Goal: Task Accomplishment & Management: Use online tool/utility

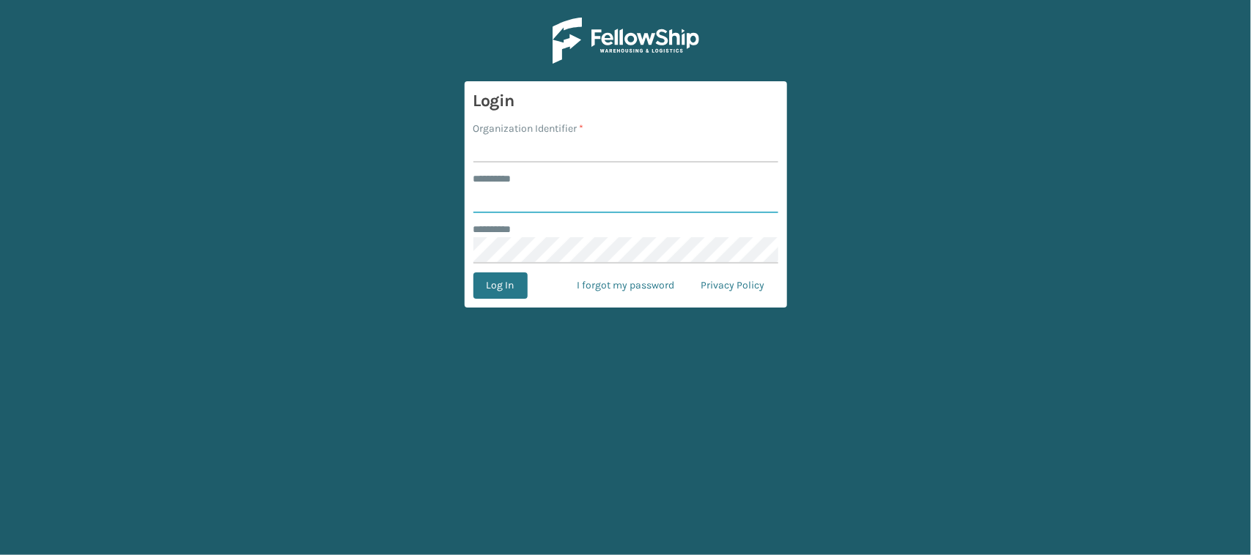
type input "******"
click at [533, 147] on input "Organization Identifier *" at bounding box center [625, 149] width 305 height 26
type input "CDD"
click at [491, 290] on button "Log In" at bounding box center [500, 286] width 54 height 26
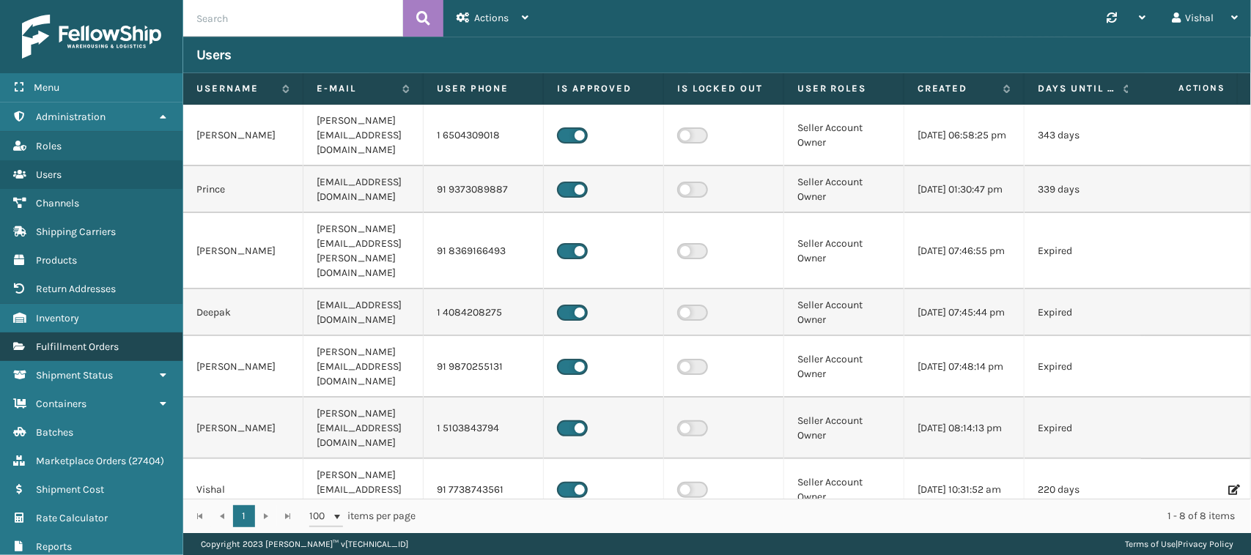
click at [90, 344] on span "Fulfillment Orders" at bounding box center [77, 347] width 83 height 12
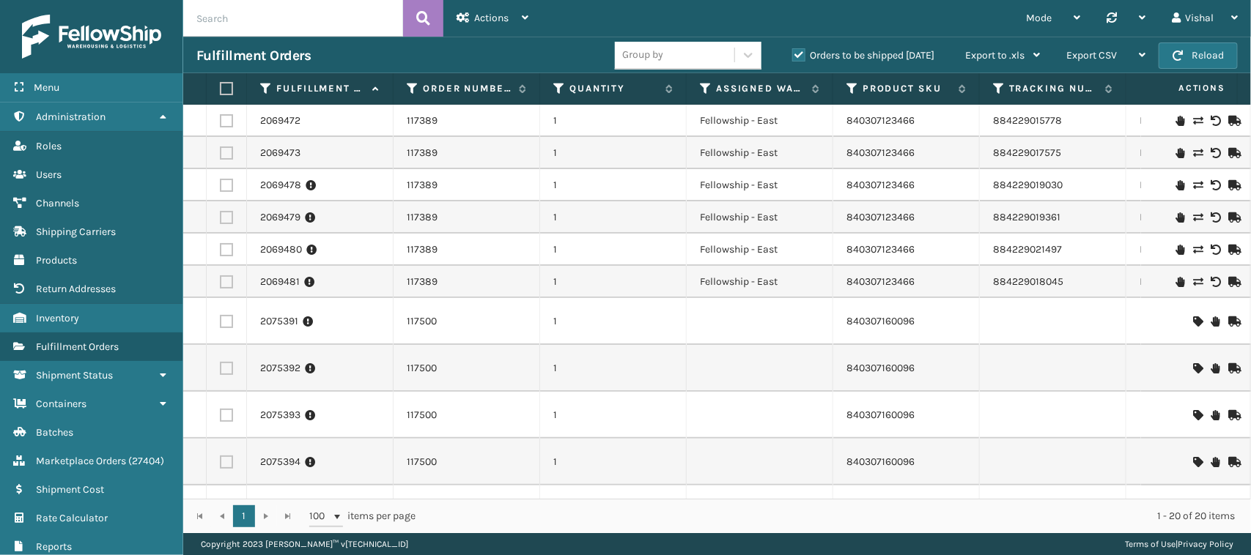
click at [229, 20] on input "text" at bounding box center [293, 18] width 220 height 37
paste input "117700"
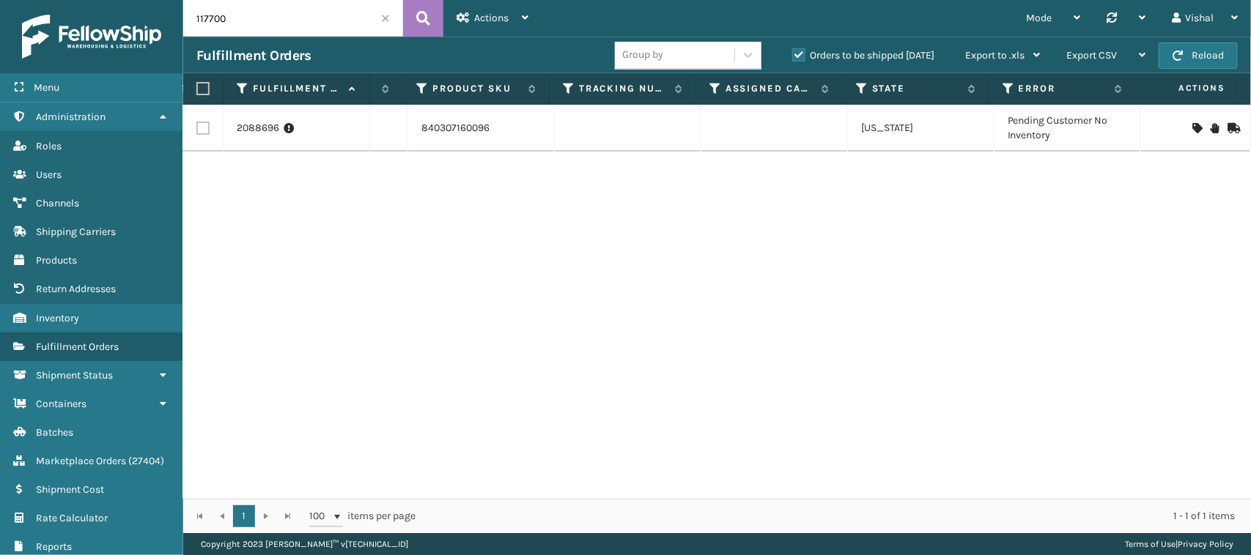
scroll to position [0, 437]
click at [1122, 8] on div at bounding box center [1125, 18] width 39 height 37
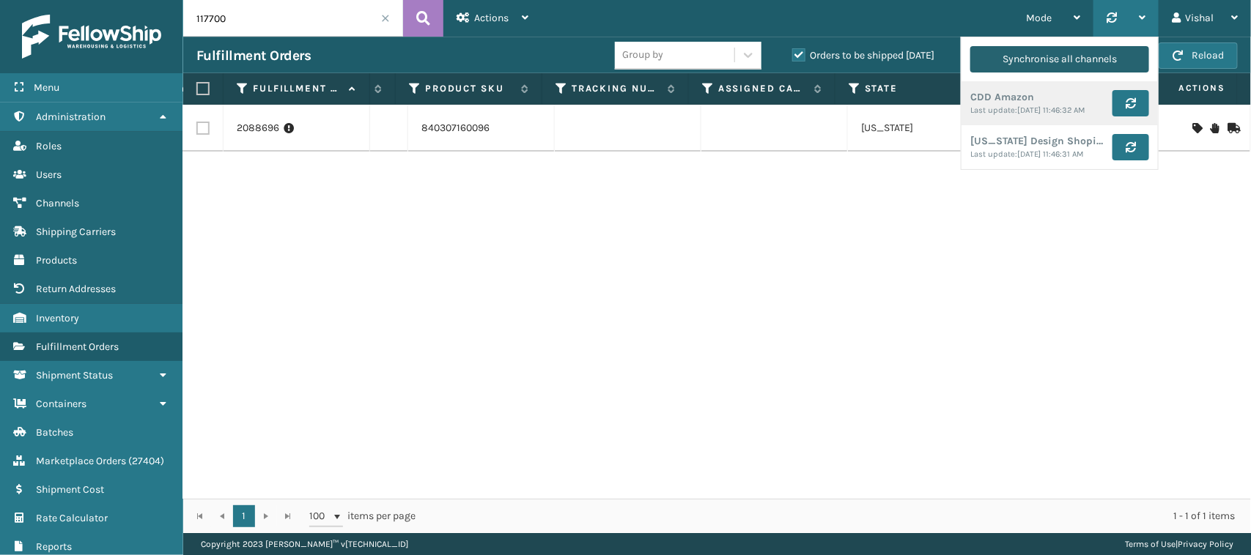
click at [1066, 60] on div "Synchronise all channels" at bounding box center [1059, 59] width 114 height 26
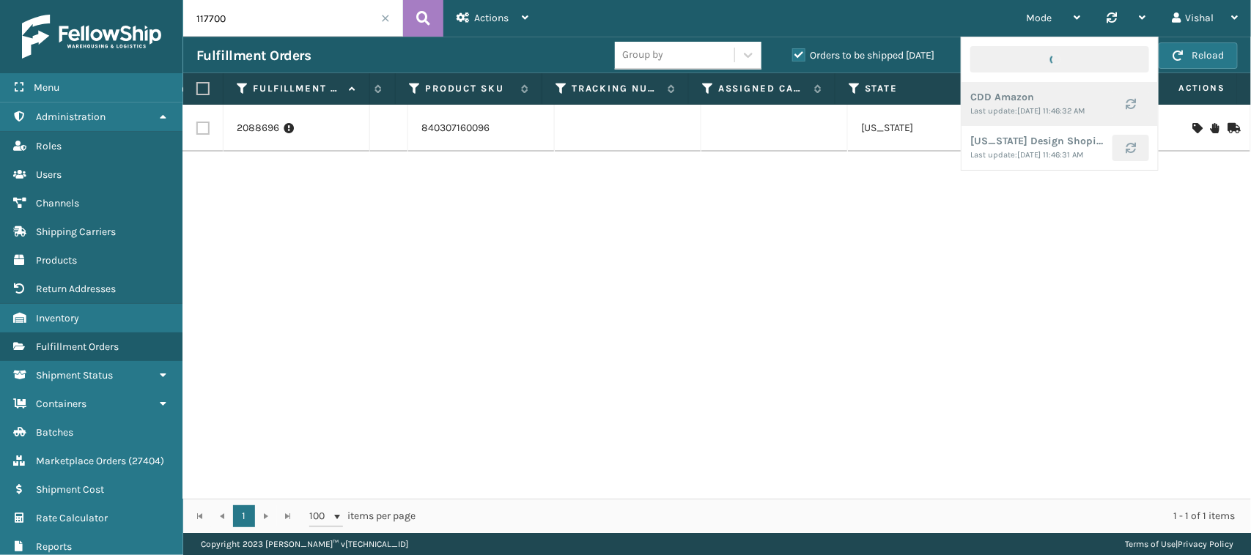
click at [533, 207] on div "2088696 117700 1 840307160096 [US_STATE] Pending Customer No Inventory" at bounding box center [717, 302] width 1068 height 394
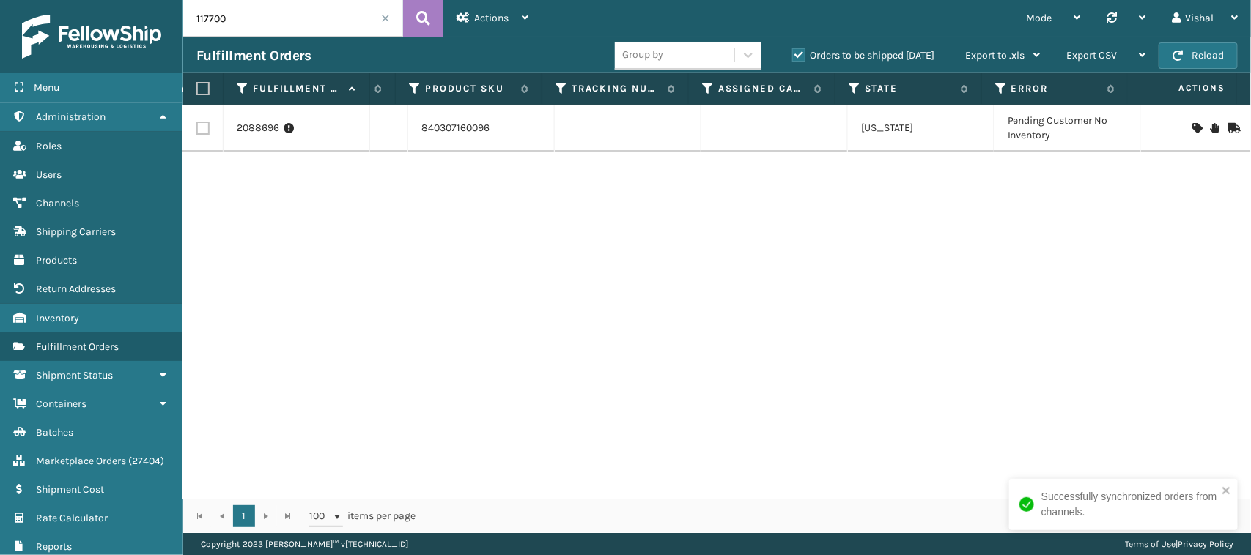
click at [267, 17] on input "117700" at bounding box center [293, 18] width 220 height 37
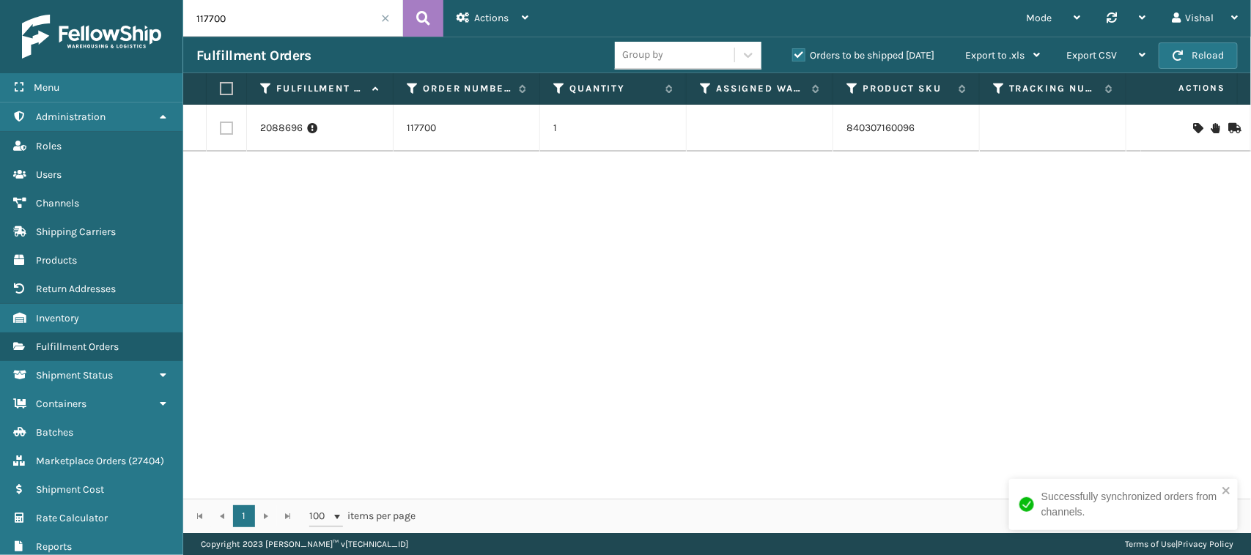
click at [279, 16] on input "117700" at bounding box center [293, 18] width 220 height 37
paste input "18"
type input "117718"
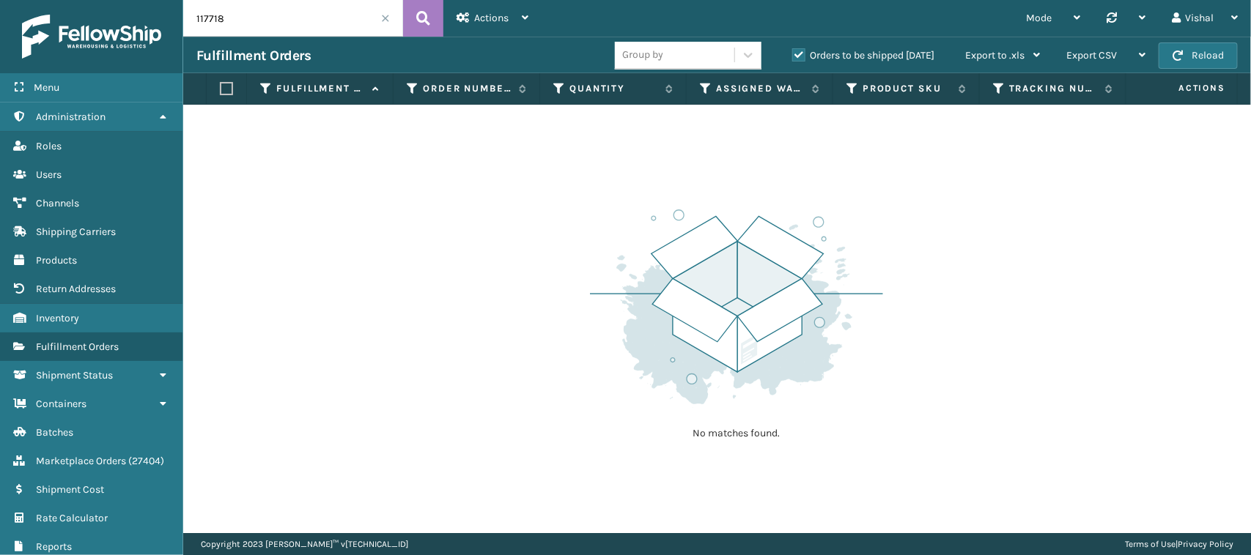
click at [357, 213] on div "No matches found." at bounding box center [717, 319] width 1068 height 429
click at [265, 23] on input "117718" at bounding box center [293, 18] width 220 height 37
